Goal: Check status

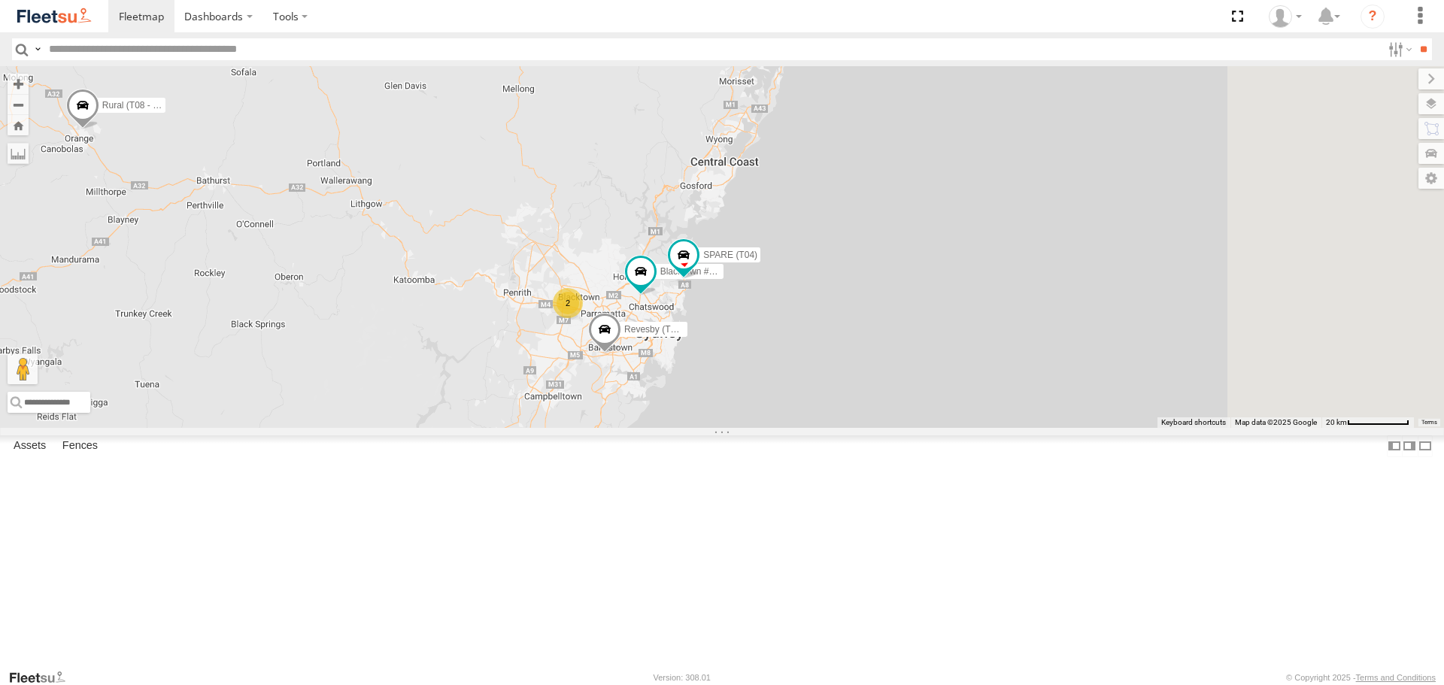
drag, startPoint x: 0, startPoint y: 0, endPoint x: 693, endPoint y: 460, distance: 831.9
click at [693, 427] on div "2 Rural (T08 - Matt) Blacktown #2 (T05 - [PERSON_NAME]) Revesby (T07 - [PERSON_…" at bounding box center [722, 246] width 1444 height 361
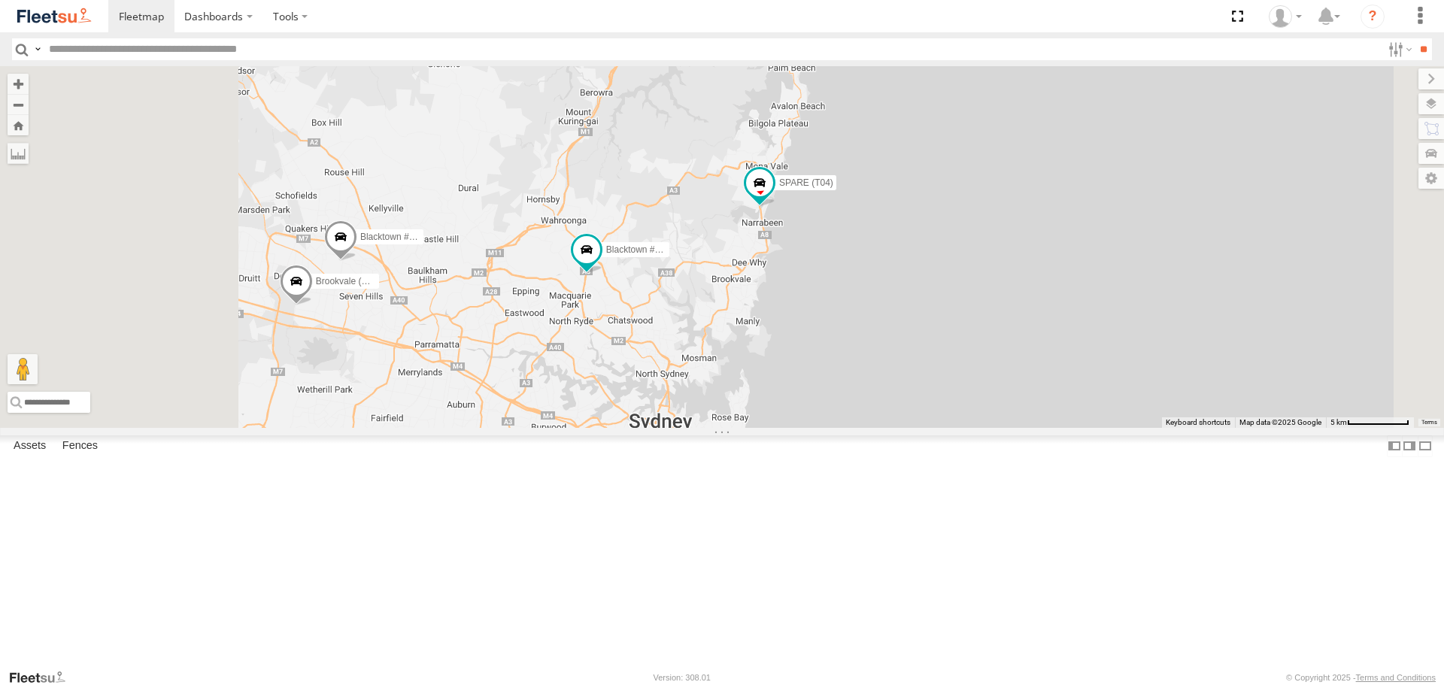
drag, startPoint x: 803, startPoint y: 451, endPoint x: 911, endPoint y: 382, distance: 127.9
click at [910, 383] on div "Rural (T08 - [PERSON_NAME]) Blacktown #2 (T05 - [PERSON_NAME]) Revesby (T07 - […" at bounding box center [722, 246] width 1444 height 361
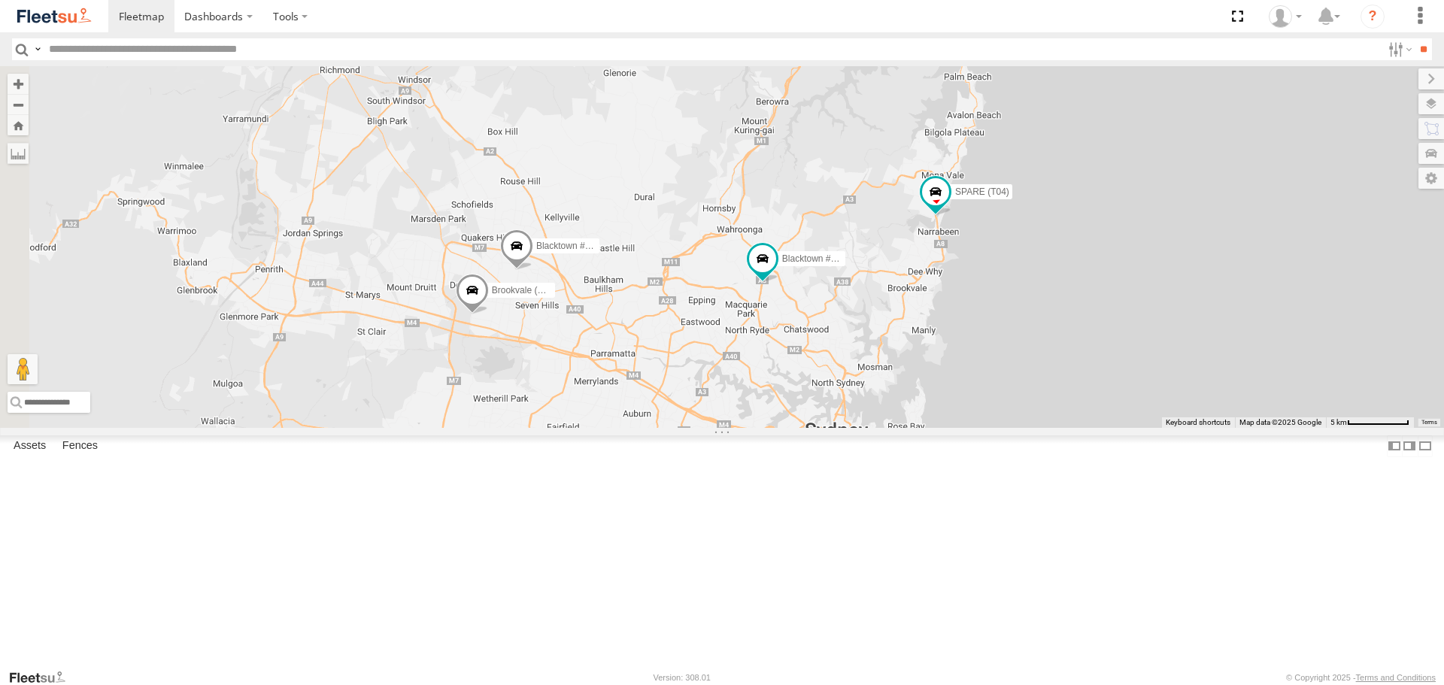
drag, startPoint x: 827, startPoint y: 444, endPoint x: 979, endPoint y: 467, distance: 154.4
click at [979, 427] on div "Rural (T08 - [PERSON_NAME]) Blacktown #2 (T05 - [PERSON_NAME]) Revesby (T07 - […" at bounding box center [722, 246] width 1444 height 361
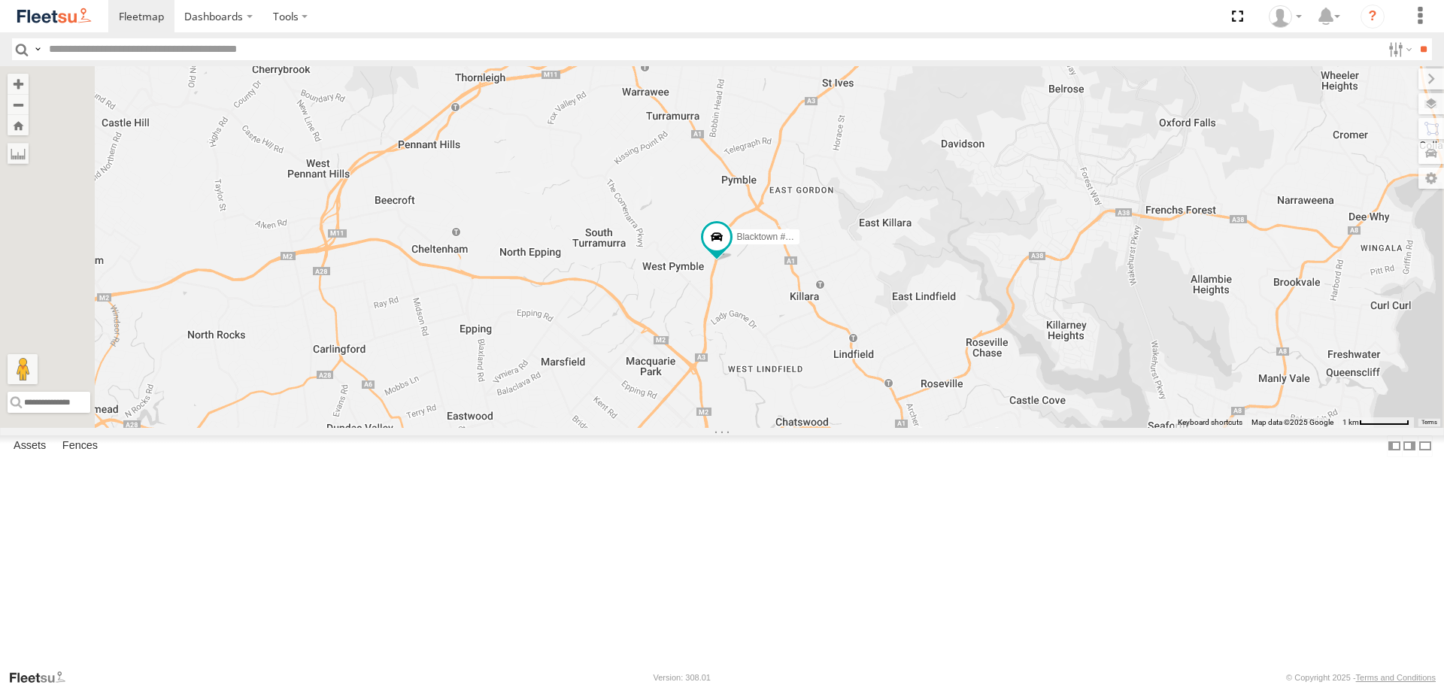
drag, startPoint x: 966, startPoint y: 422, endPoint x: 966, endPoint y: 466, distance: 44.4
click at [966, 427] on div "Rural (T08 - [PERSON_NAME]) Blacktown #2 (T05 - [PERSON_NAME]) Revesby (T07 - […" at bounding box center [722, 246] width 1444 height 361
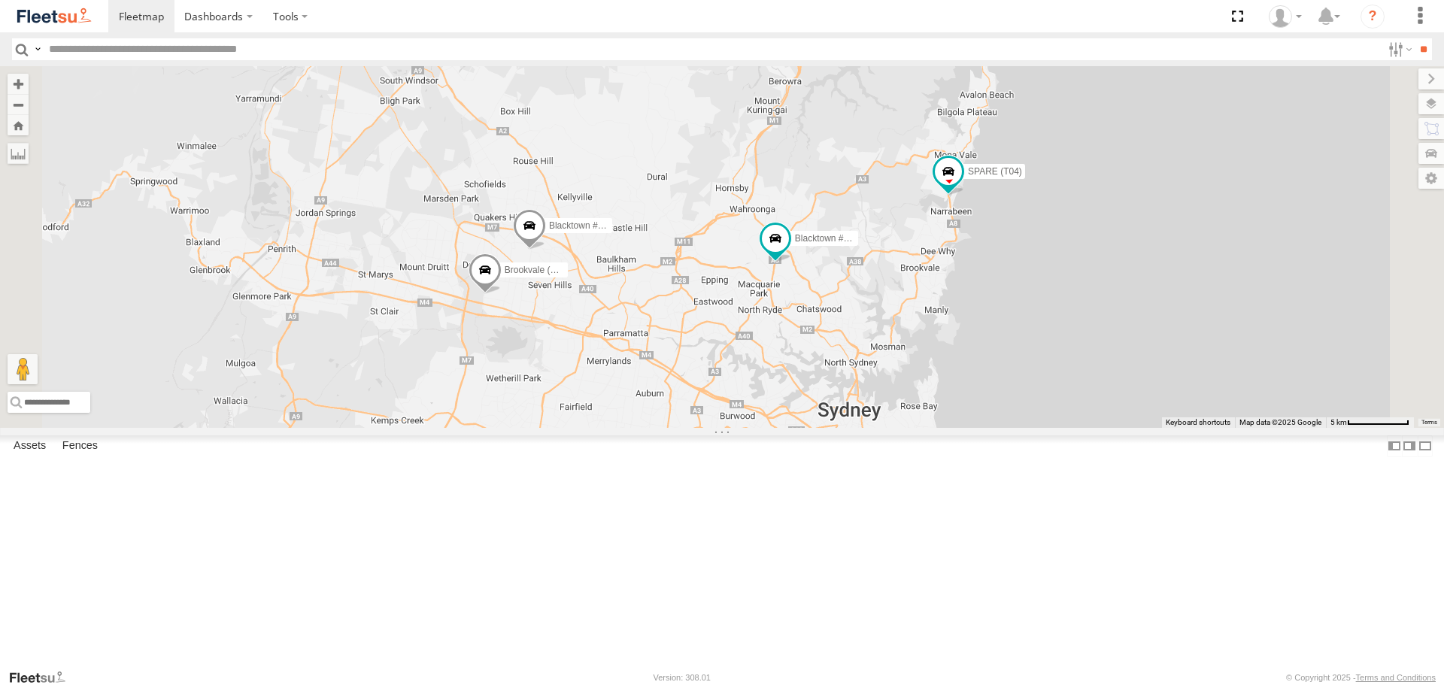
drag, startPoint x: 951, startPoint y: 456, endPoint x: 972, endPoint y: 397, distance: 62.1
click at [971, 400] on div "Rural (T08 - [PERSON_NAME]) Blacktown #2 (T05 - [PERSON_NAME]) Revesby (T07 - […" at bounding box center [722, 246] width 1444 height 361
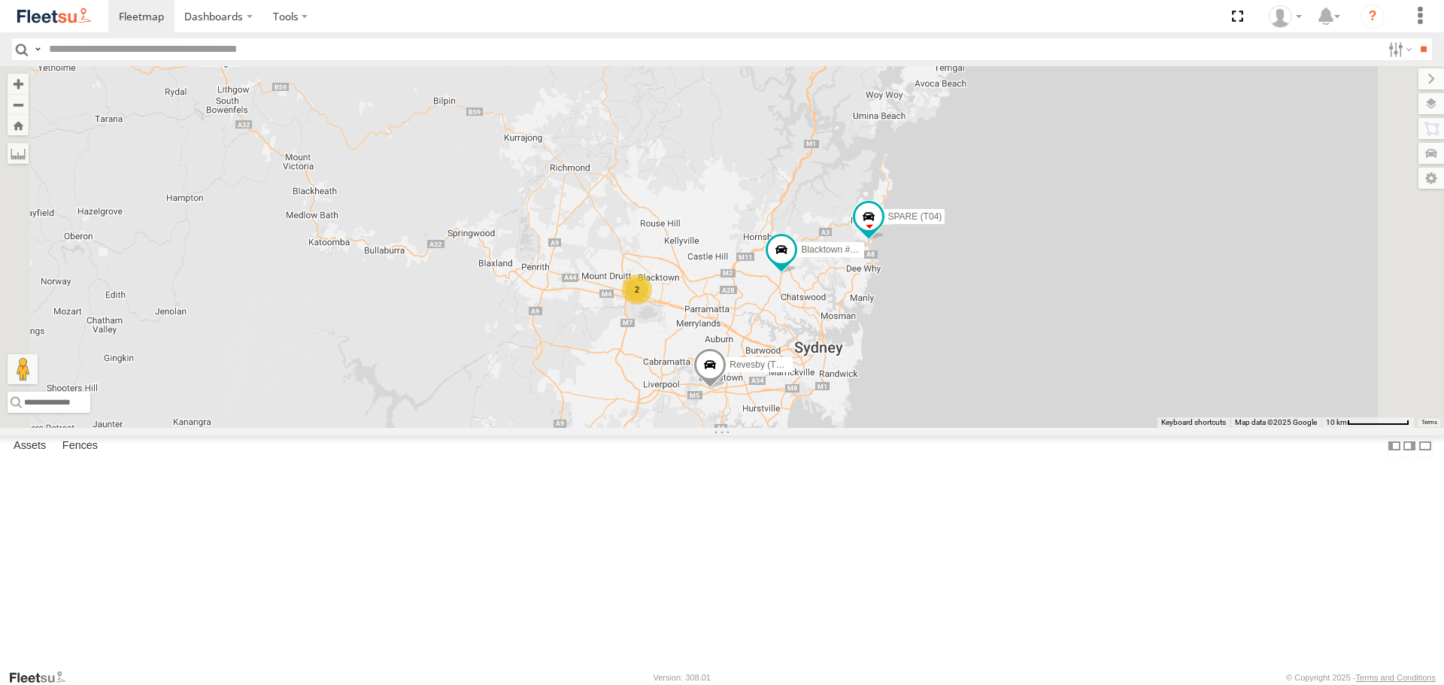
drag, startPoint x: 975, startPoint y: 405, endPoint x: 975, endPoint y: 416, distance: 11.3
click at [975, 416] on div "Rural (T08 - [PERSON_NAME]) Blacktown #2 (T05 - [PERSON_NAME]) Revesby (T07 - […" at bounding box center [722, 246] width 1444 height 361
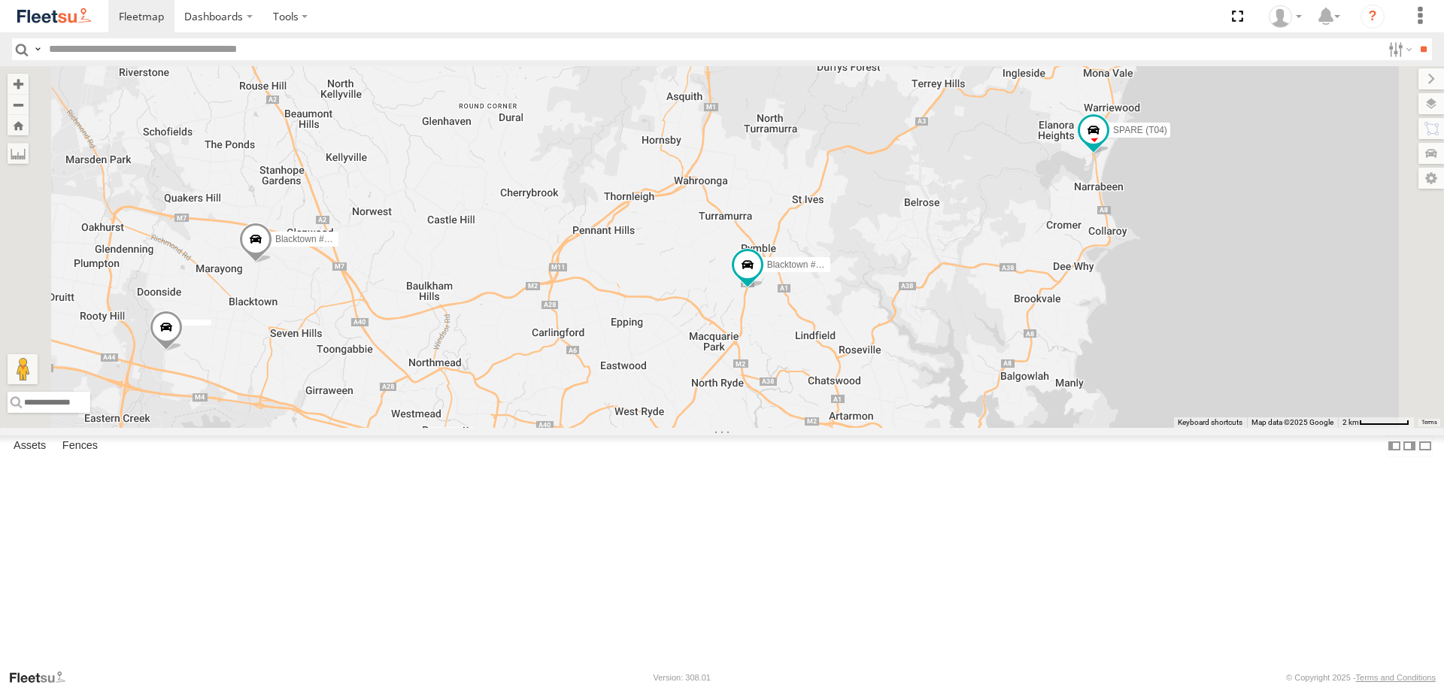
drag, startPoint x: 980, startPoint y: 402, endPoint x: 960, endPoint y: 484, distance: 84.3
click at [960, 427] on div "Rural (T08 - Matt) Blacktown #2 (T05 - [PERSON_NAME]) Revesby (T07 - [PERSON_NA…" at bounding box center [722, 246] width 1444 height 361
click at [1261, 347] on div "Rural (T08 - Matt) Blacktown #2 (T05 - [PERSON_NAME]) Revesby (T07 - [PERSON_NA…" at bounding box center [722, 246] width 1444 height 361
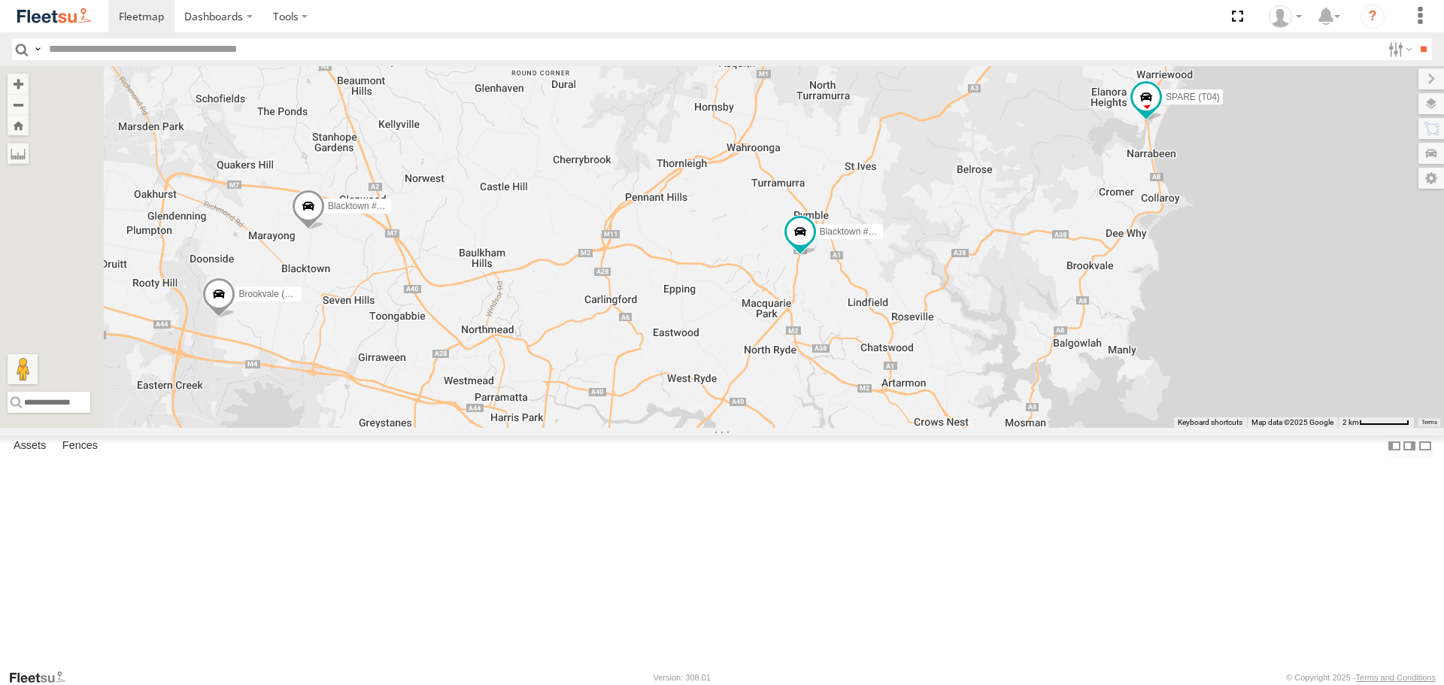
drag, startPoint x: 1185, startPoint y: 336, endPoint x: 1258, endPoint y: 290, distance: 86.2
click at [1258, 290] on div "Rural (T08 - [PERSON_NAME]) Blacktown #2 (T05 - [PERSON_NAME]) Revesby (T07 - […" at bounding box center [722, 246] width 1444 height 361
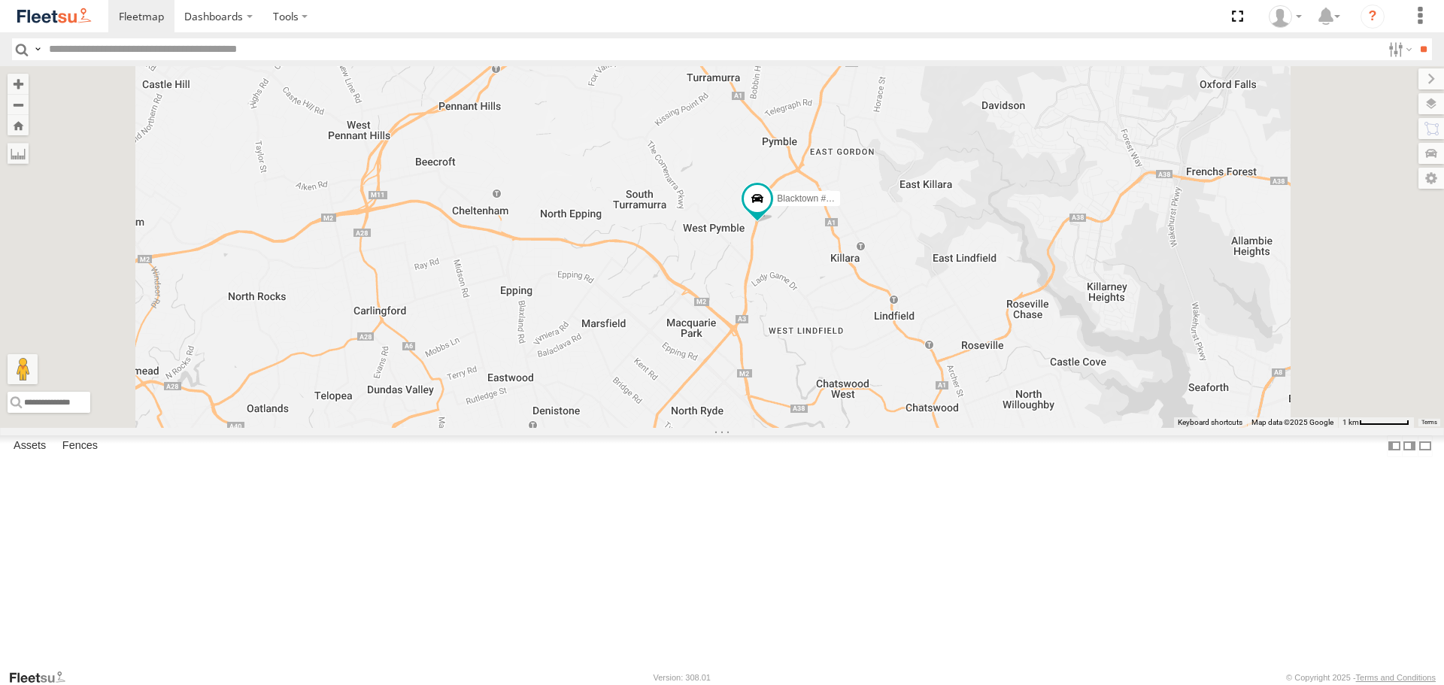
drag, startPoint x: 1096, startPoint y: 351, endPoint x: 1132, endPoint y: 306, distance: 57.8
click at [1131, 307] on div "Rural (T08 - [PERSON_NAME]) Blacktown #2 (T05 - [PERSON_NAME]) Revesby (T07 - […" at bounding box center [722, 246] width 1444 height 361
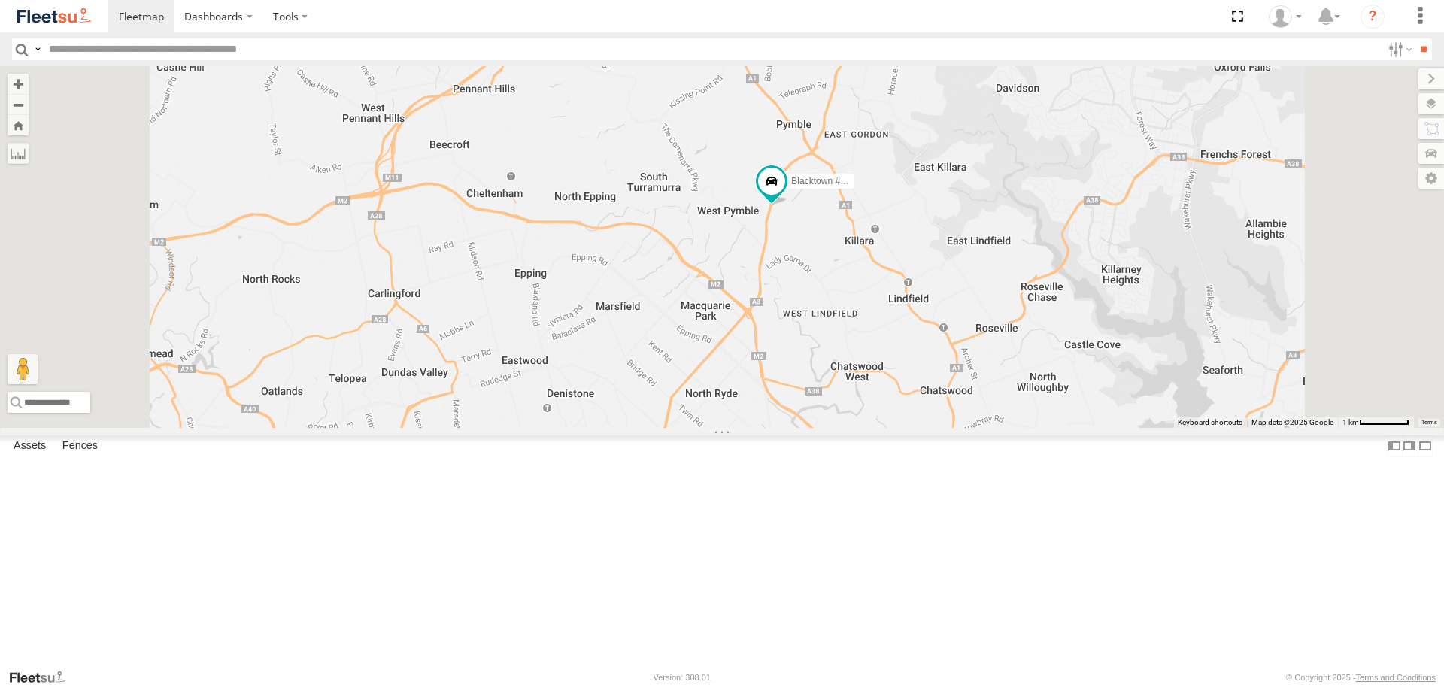
drag, startPoint x: 1109, startPoint y: 337, endPoint x: 1123, endPoint y: 318, distance: 23.2
click at [1123, 318] on div "Rural (T08 - [PERSON_NAME]) Blacktown #2 (T05 - [PERSON_NAME]) Revesby (T07 - […" at bounding box center [722, 246] width 1444 height 361
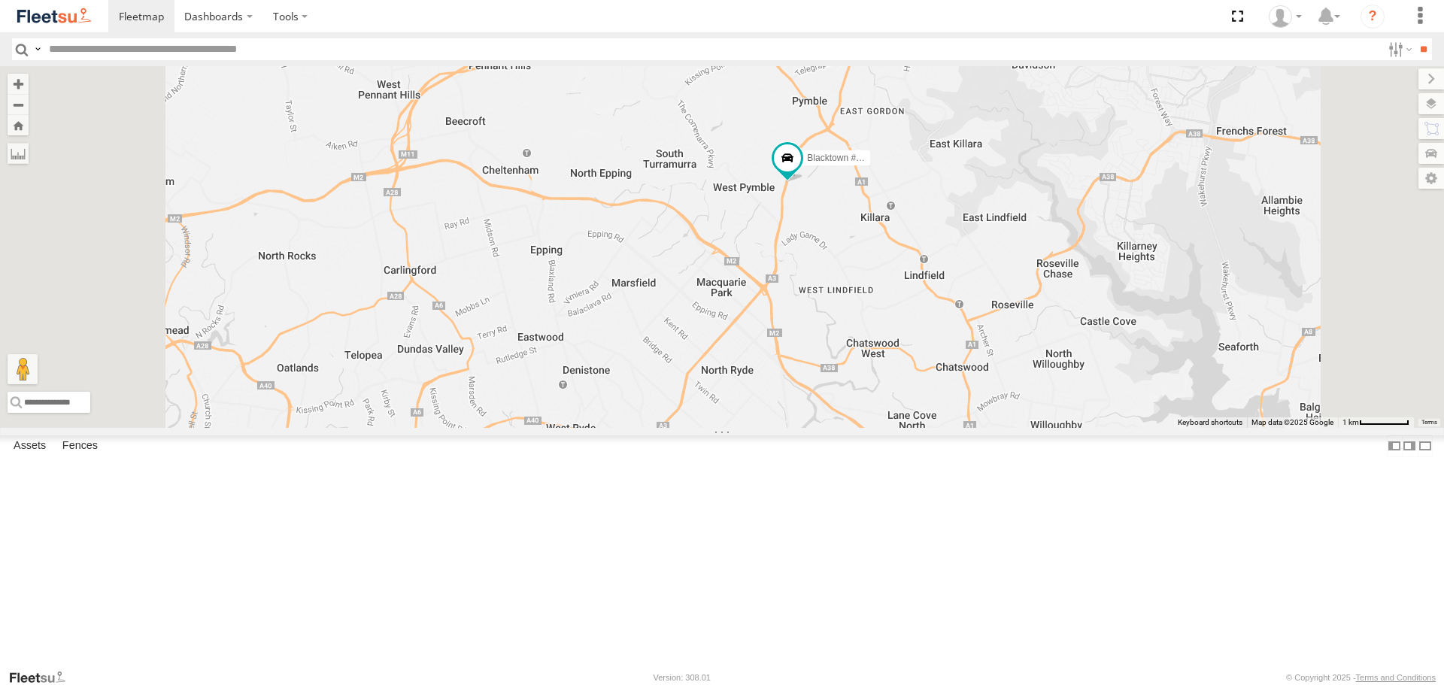
drag, startPoint x: 1120, startPoint y: 321, endPoint x: 1135, endPoint y: 302, distance: 24.7
click at [1135, 302] on div "Rural (T08 - [PERSON_NAME]) Blacktown #2 (T05 - [PERSON_NAME]) Revesby (T07 - […" at bounding box center [722, 246] width 1444 height 361
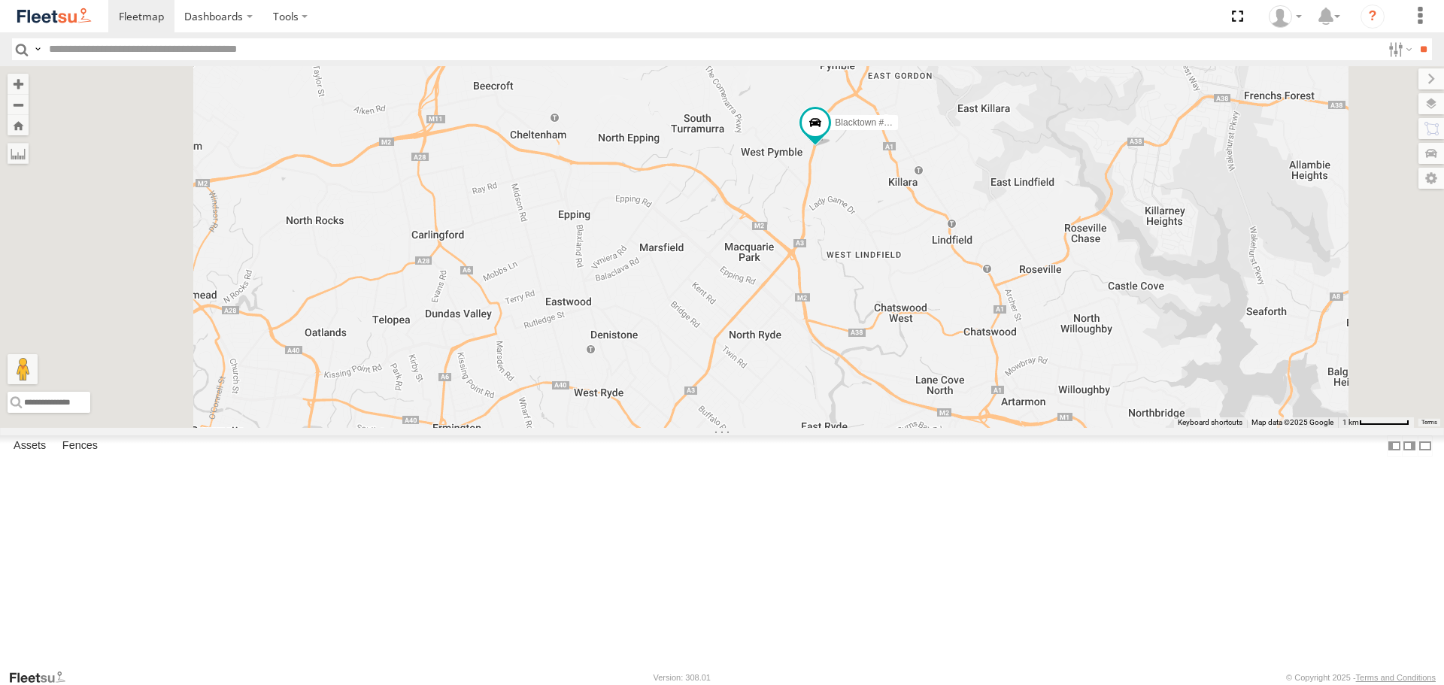
drag, startPoint x: 1125, startPoint y: 307, endPoint x: 1157, endPoint y: 271, distance: 48.0
click at [1157, 271] on div "Rural (T08 - [PERSON_NAME]) Blacktown #2 (T05 - [PERSON_NAME]) Revesby (T07 - […" at bounding box center [722, 246] width 1444 height 361
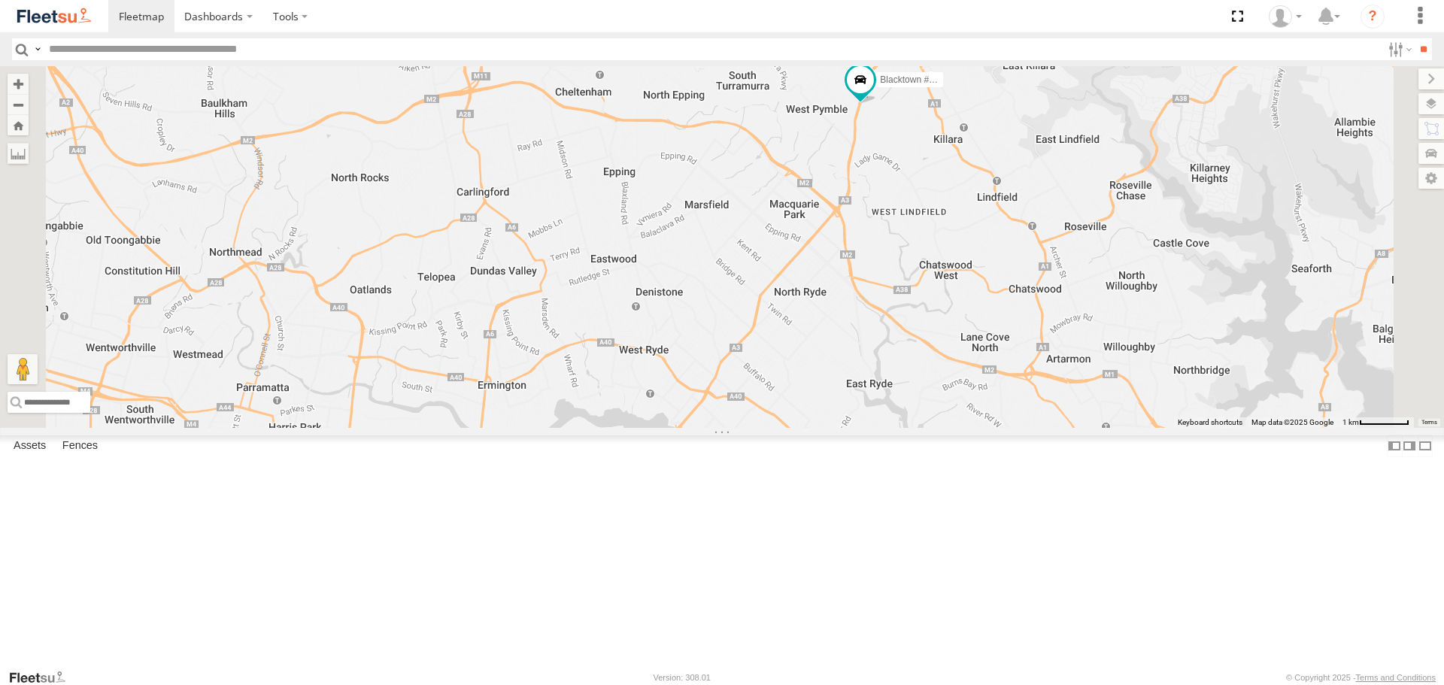
drag, startPoint x: 1063, startPoint y: 298, endPoint x: 1086, endPoint y: 277, distance: 31.4
click at [1086, 277] on div "Rural (T08 - [PERSON_NAME]) Blacktown #2 (T05 - [PERSON_NAME]) Revesby (T07 - […" at bounding box center [722, 246] width 1444 height 361
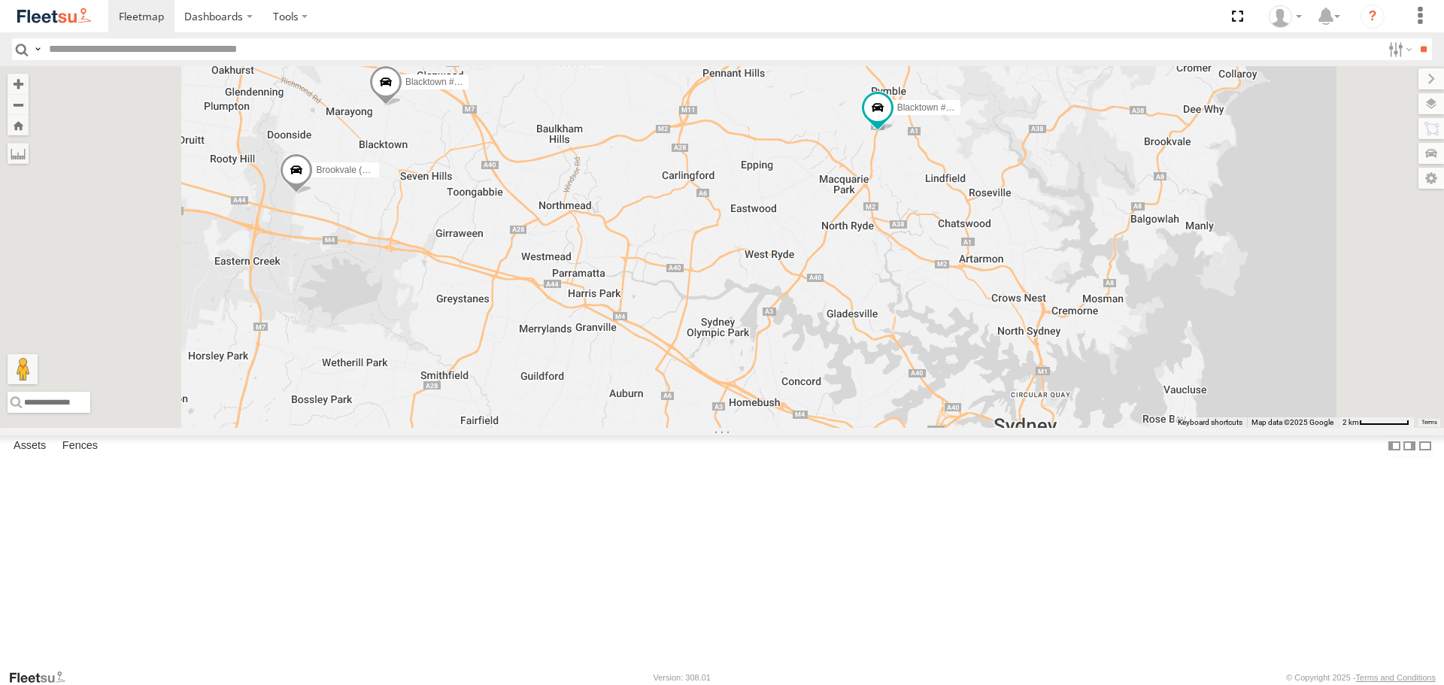
click at [1290, 164] on div "Rural (T08 - [PERSON_NAME]) Blacktown #2 (T05 - [PERSON_NAME]) Revesby (T07 - […" at bounding box center [722, 246] width 1444 height 361
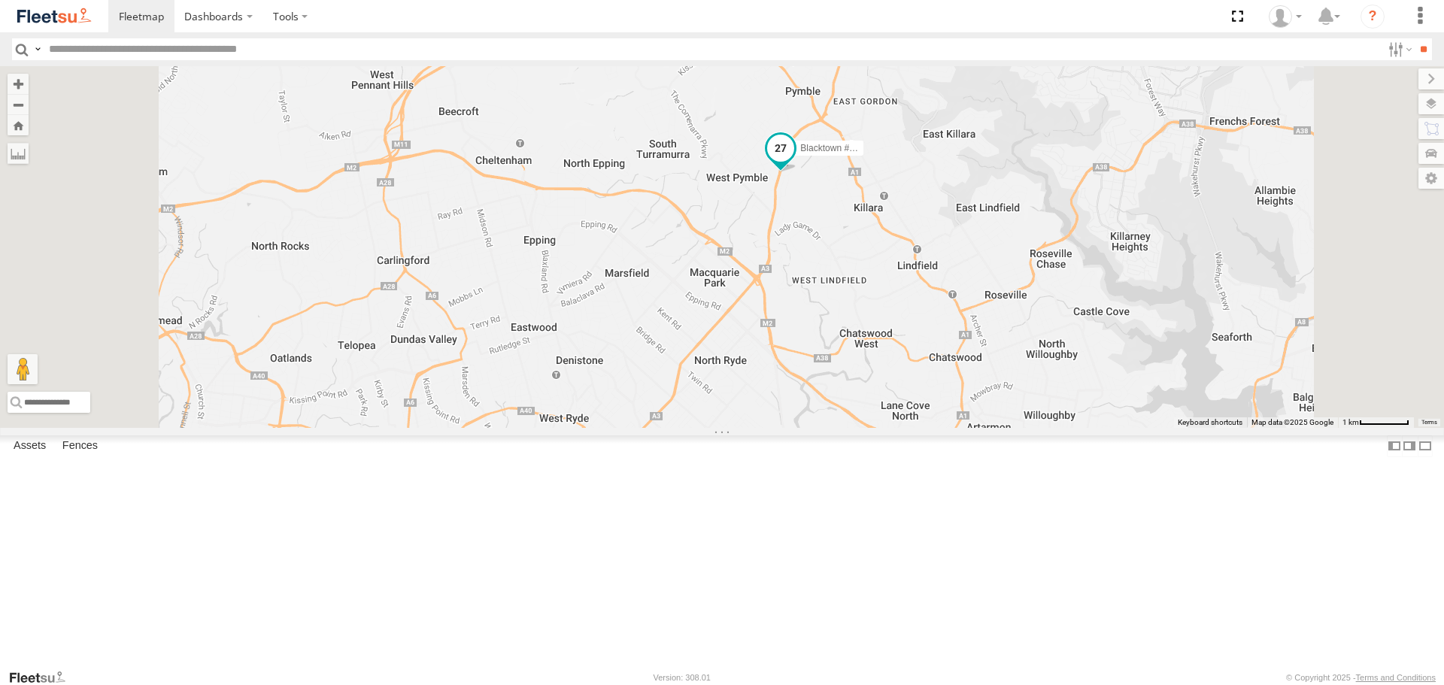
click at [794, 162] on span at bounding box center [780, 148] width 27 height 27
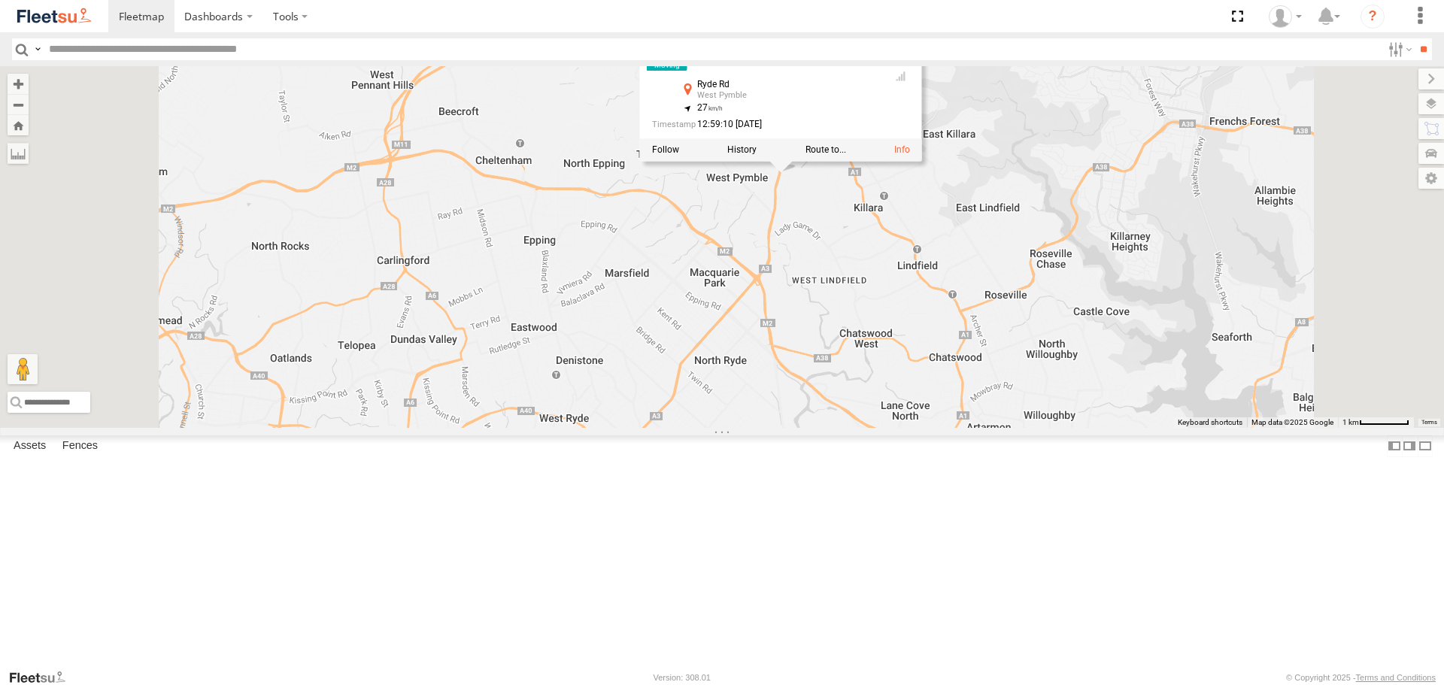
click at [1201, 226] on div "Rural (T08 - [PERSON_NAME]) Blacktown #2 (T05 - [PERSON_NAME]) Revesby (T07 - […" at bounding box center [722, 246] width 1444 height 361
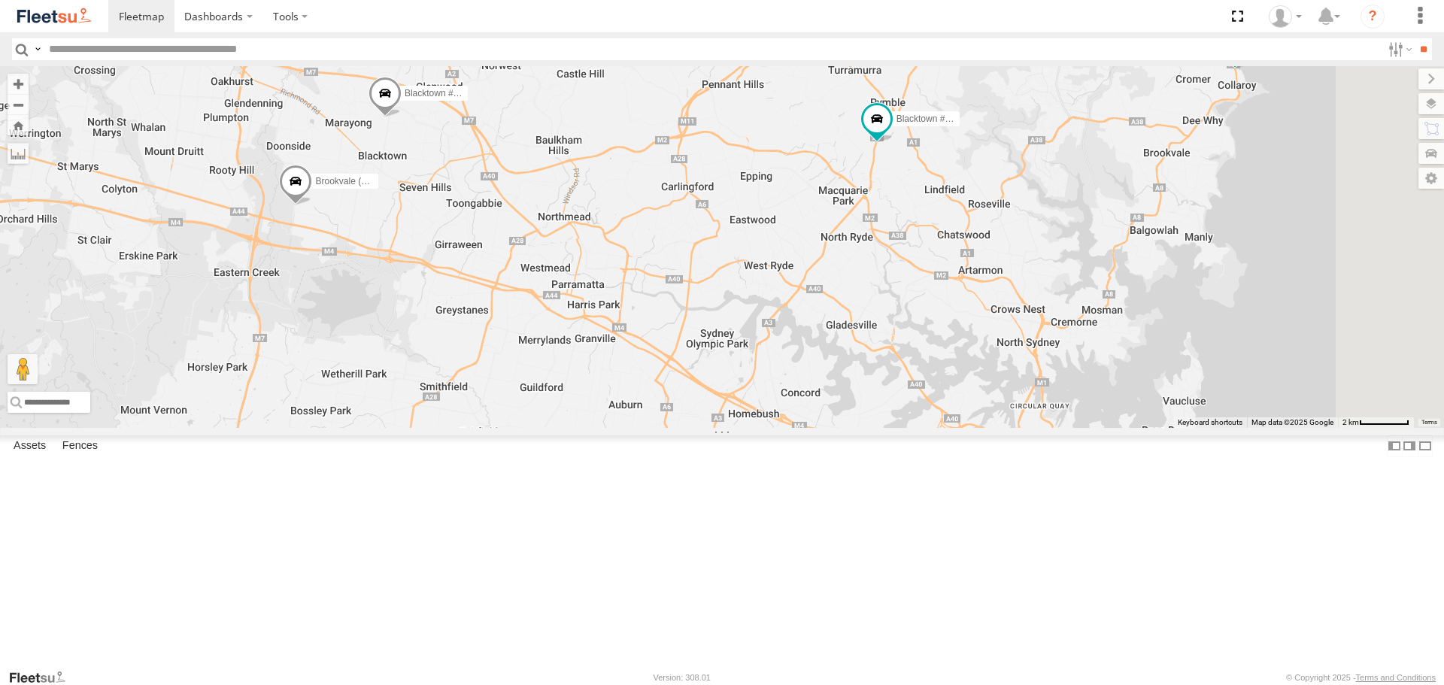
drag, startPoint x: 1256, startPoint y: 278, endPoint x: 850, endPoint y: 443, distance: 438.3
click at [879, 399] on div "Rural (T08 - [PERSON_NAME]) Blacktown #2 (T05 - [PERSON_NAME]) Revesby (T07 - […" at bounding box center [722, 246] width 1444 height 361
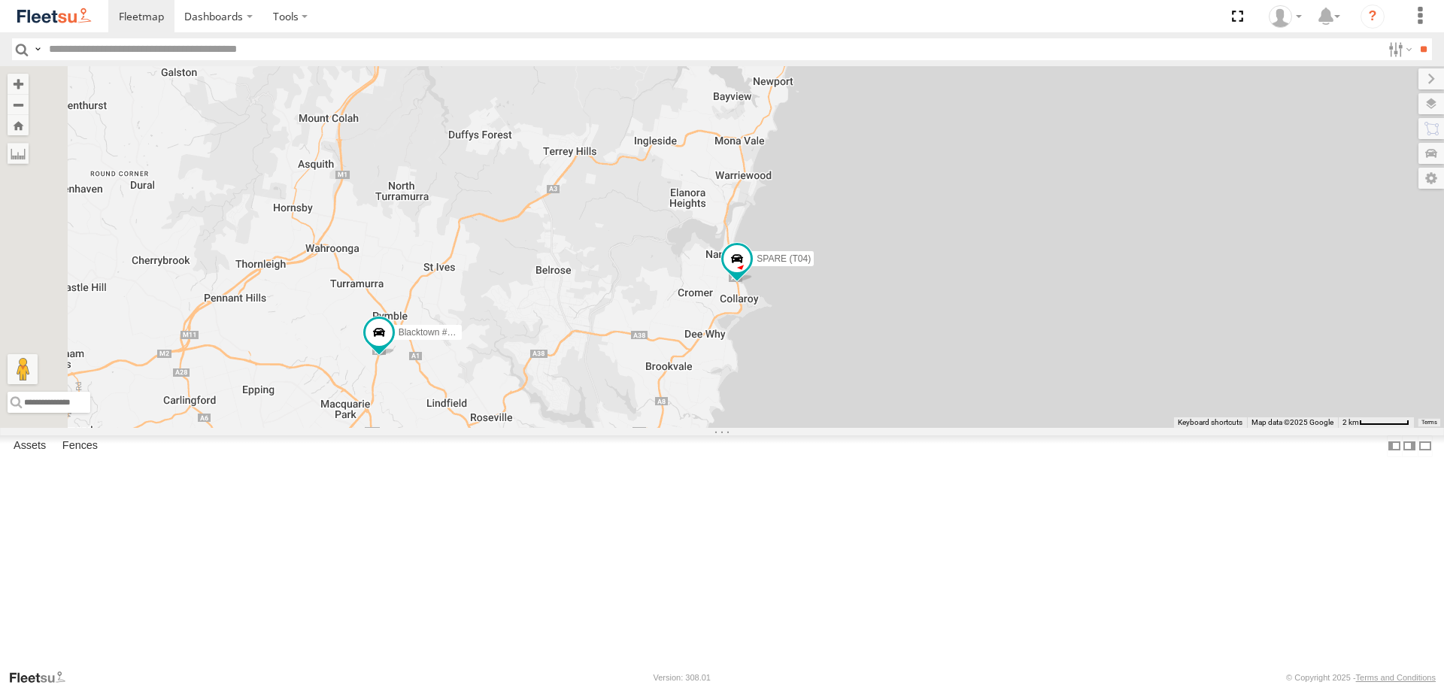
drag, startPoint x: 852, startPoint y: 454, endPoint x: 1222, endPoint y: 355, distance: 382.9
click at [1222, 355] on div "Rural (T08 - [PERSON_NAME]) Blacktown #2 (T05 - [PERSON_NAME]) Revesby (T07 - […" at bounding box center [722, 246] width 1444 height 361
